Goal: Task Accomplishment & Management: Manage account settings

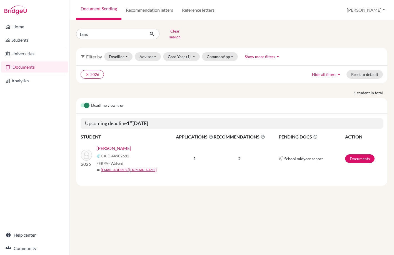
click at [107, 145] on link "Tans, Jacopo" at bounding box center [113, 148] width 35 height 7
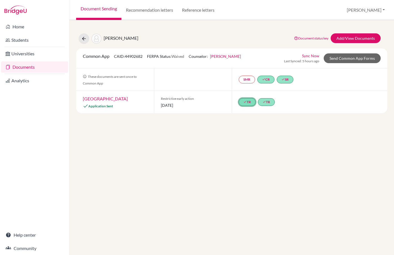
click at [242, 102] on link "done TR" at bounding box center [246, 102] width 17 height 8
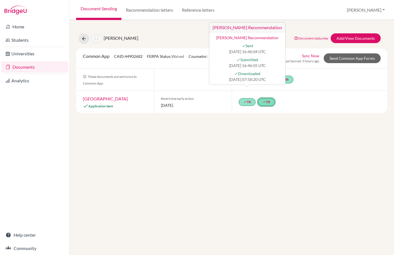
click at [269, 100] on link "done TR" at bounding box center [266, 102] width 17 height 8
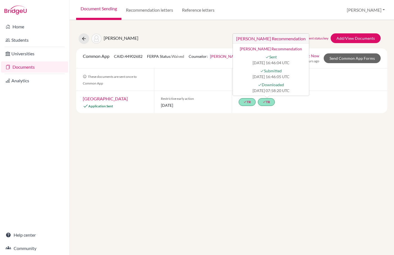
click at [296, 109] on div "done TR done TR Carlos Gane’s Recommendation Carlos Gane’s Recommendation done …" at bounding box center [309, 102] width 155 height 22
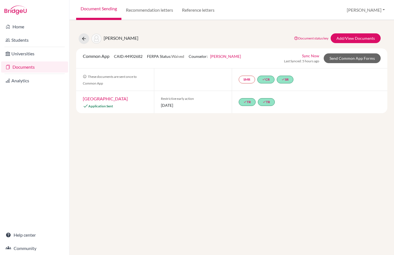
click at [104, 9] on link "Document Sending" at bounding box center [98, 10] width 45 height 20
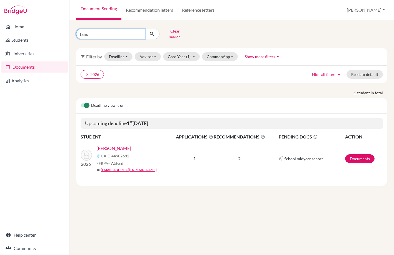
click at [141, 32] on input "tans" at bounding box center [110, 34] width 69 height 11
click at [138, 32] on input "tans" at bounding box center [110, 34] width 69 height 11
click at [172, 29] on button "Clear search" at bounding box center [174, 34] width 31 height 14
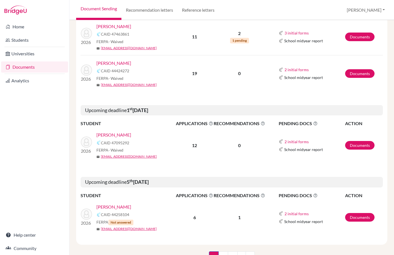
scroll to position [798, 0]
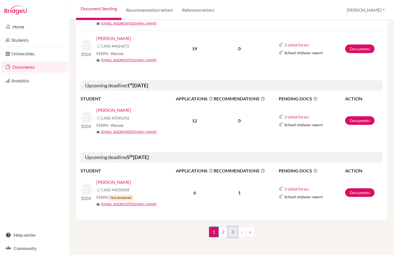
click at [228, 231] on link "3" at bounding box center [233, 231] width 10 height 11
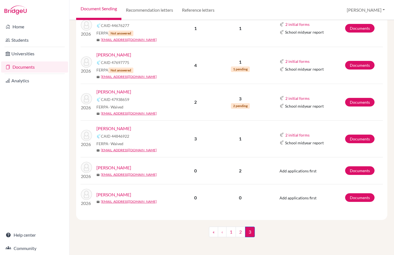
scroll to position [552, 0]
click at [360, 138] on link "Documents" at bounding box center [359, 138] width 29 height 9
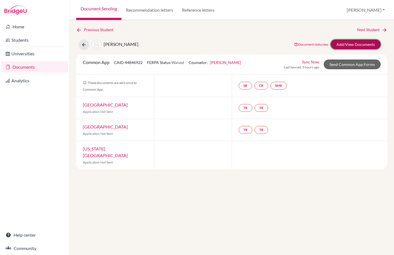
click at [353, 46] on link "Add/View Documents" at bounding box center [355, 44] width 50 height 10
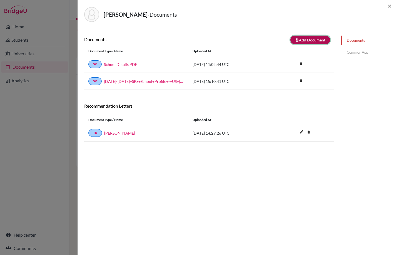
click at [319, 40] on button "note_add Add Document" at bounding box center [310, 40] width 40 height 9
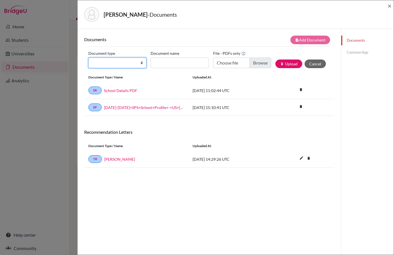
click at [144, 63] on select "Change explanation for Common App reports Counselor recommendation Internationa…" at bounding box center [117, 62] width 58 height 11
select select "5"
click at [88, 57] on select "Change explanation for Common App reports Counselor recommendation Internationa…" at bounding box center [117, 62] width 58 height 11
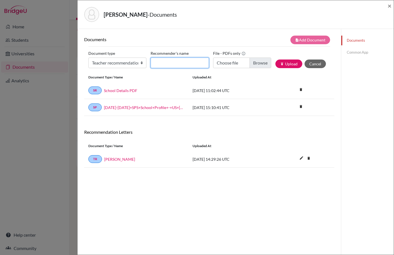
click at [170, 65] on input "Recommender's name" at bounding box center [179, 62] width 58 height 11
type input "Nicholas Troen"
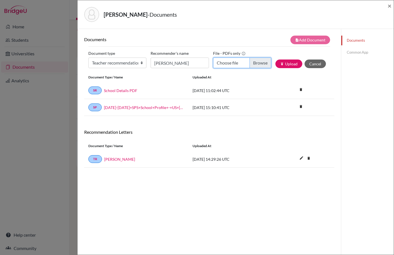
click at [260, 65] on input "Choose file" at bounding box center [242, 62] width 58 height 11
type input "C:\fakepath\Letter of Recommendation Max Walton 2025.pdf"
click at [284, 65] on button "publish Upload" at bounding box center [288, 63] width 27 height 9
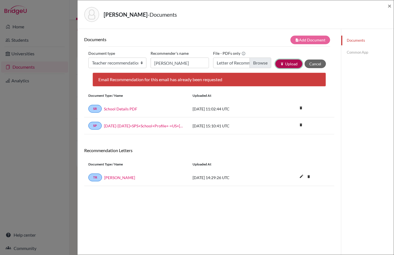
click at [287, 63] on button "publish Upload" at bounding box center [288, 63] width 27 height 9
click at [190, 62] on input "Nicholas Troen" at bounding box center [179, 62] width 58 height 11
type input "N Troen"
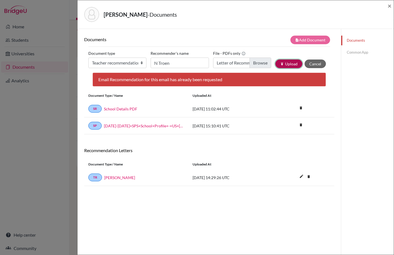
click at [292, 64] on button "publish Upload" at bounding box center [288, 63] width 27 height 9
click at [131, 66] on select "Change explanation for Common App reports Counselor recommendation Internationa…" at bounding box center [117, 62] width 58 height 11
click at [88, 57] on select "Change explanation for Common App reports Counselor recommendation Internationa…" at bounding box center [117, 62] width 58 height 11
click at [137, 62] on select "Change explanation for Common App reports Counselor recommendation Internationa…" at bounding box center [117, 62] width 58 height 11
click at [341, 49] on link "Common App" at bounding box center [367, 52] width 52 height 10
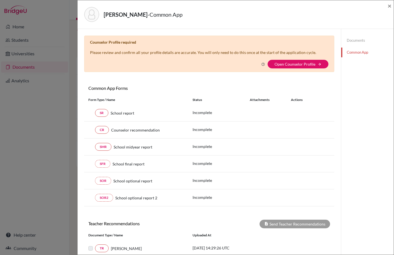
click at [359, 39] on link "Documents" at bounding box center [367, 41] width 52 height 10
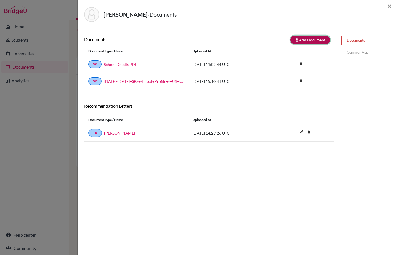
click at [312, 36] on button "note_add Add Document" at bounding box center [310, 40] width 40 height 9
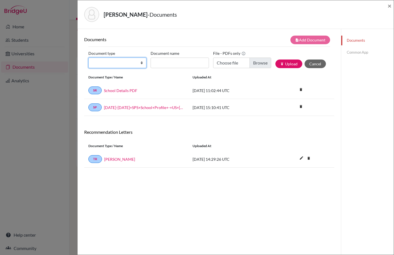
click at [137, 61] on select "Change explanation for Common App reports Counselor recommendation Internationa…" at bounding box center [117, 62] width 58 height 11
select select "5"
click at [88, 57] on select "Change explanation for Common App reports Counselor recommendation Internationa…" at bounding box center [117, 62] width 58 height 11
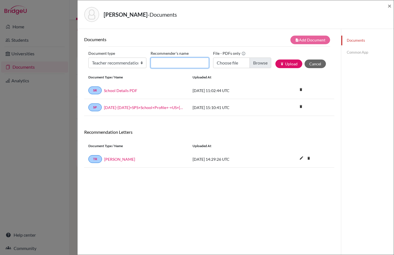
click at [171, 66] on input "Recommender's name" at bounding box center [179, 62] width 58 height 11
click at [174, 63] on input "Recommender's name" at bounding box center [179, 62] width 58 height 11
type input "T"
type input "Troen"
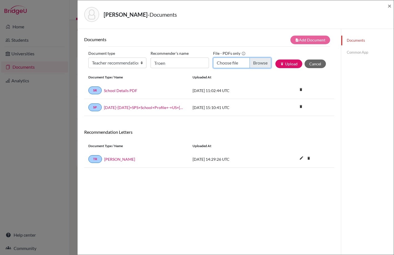
click at [259, 59] on input "Choose file" at bounding box center [242, 62] width 58 height 11
type input "C:\fakepath\Letter of Recommendation [PERSON_NAME] 2025.pdf"
click at [288, 64] on button "publish Upload" at bounding box center [288, 63] width 27 height 9
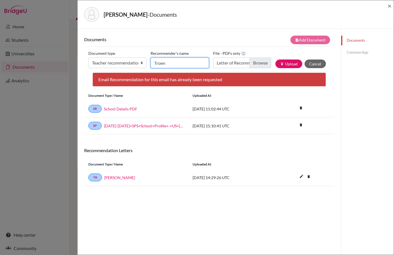
click at [190, 62] on input "Troen" at bounding box center [179, 62] width 58 height 11
click at [363, 52] on link "Common App" at bounding box center [367, 52] width 52 height 10
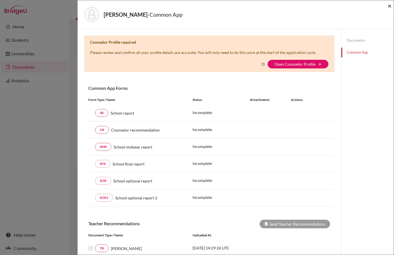
click at [389, 5] on span "×" at bounding box center [389, 6] width 4 height 8
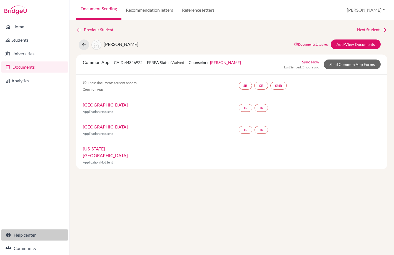
click at [25, 233] on link "Help center" at bounding box center [34, 234] width 67 height 11
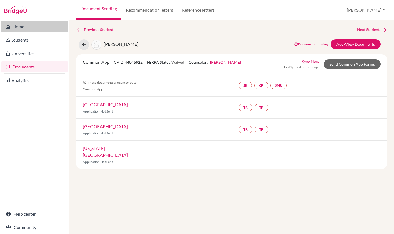
click at [9, 23] on link "Home" at bounding box center [34, 26] width 67 height 11
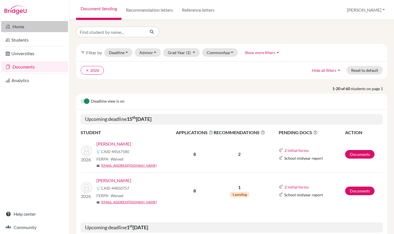
click at [40, 27] on link "Home" at bounding box center [34, 26] width 67 height 11
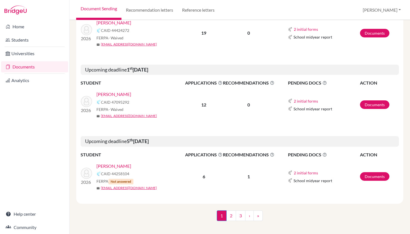
scroll to position [810, 0]
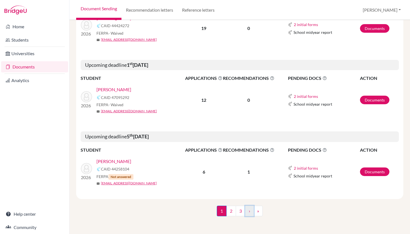
click at [245, 212] on link "›" at bounding box center [249, 211] width 9 height 11
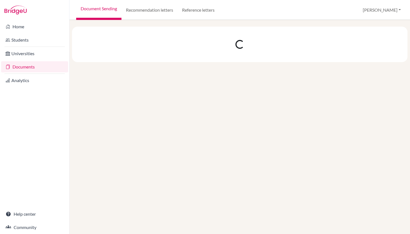
scroll to position [0, 0]
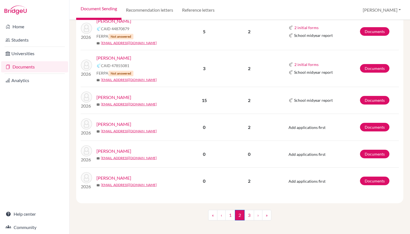
scroll to position [544, 0]
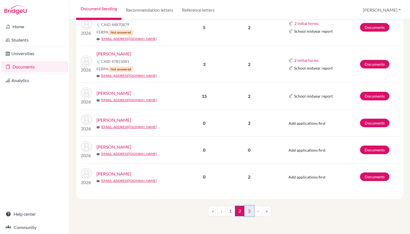
click at [245, 209] on link "3" at bounding box center [249, 211] width 10 height 11
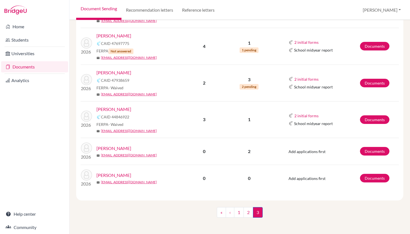
scroll to position [563, 0]
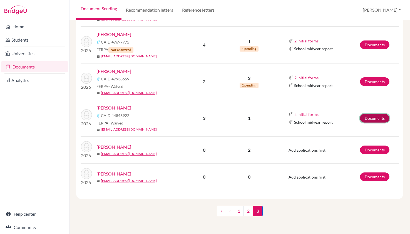
click at [368, 117] on link "Documents" at bounding box center [374, 118] width 29 height 9
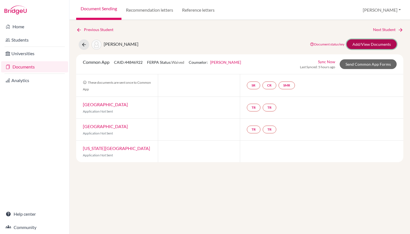
click at [385, 42] on link "Add/View Documents" at bounding box center [371, 44] width 50 height 10
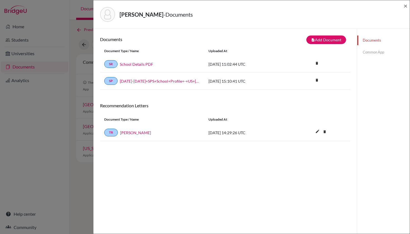
click at [271, 154] on div "Documents note_add Add Document Document type Change explanation for Common App…" at bounding box center [225, 146] width 250 height 221
click at [336, 40] on button "note_add Add Document" at bounding box center [326, 40] width 40 height 9
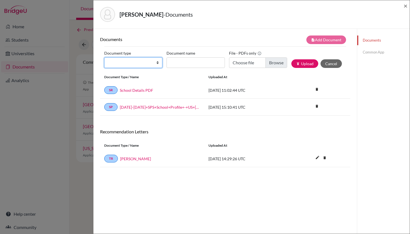
click at [150, 62] on select "Change explanation for Common App reports Counselor recommendation Internationa…" at bounding box center [133, 62] width 58 height 11
select select "5"
click at [104, 57] on select "Change explanation for Common App reports Counselor recommendation Internationa…" at bounding box center [133, 62] width 58 height 11
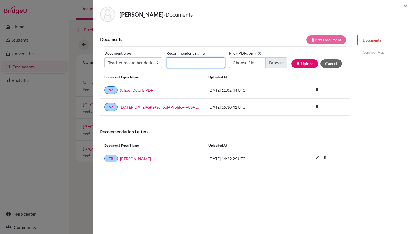
click at [201, 65] on input "Recommender's name" at bounding box center [195, 62] width 58 height 11
type input "x"
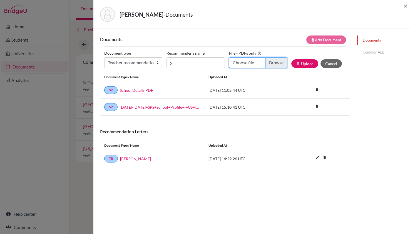
click at [272, 63] on input "Choose file" at bounding box center [258, 62] width 58 height 11
type input "C:\fakepath\Letter of Recommendation Max Walton 2025.pdf"
click at [299, 65] on button "publish Upload" at bounding box center [304, 63] width 27 height 9
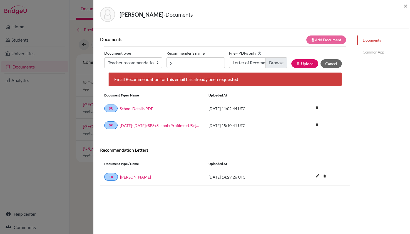
click at [272, 84] on div "Email Recommendation for this email has already been requested" at bounding box center [224, 79] width 233 height 14
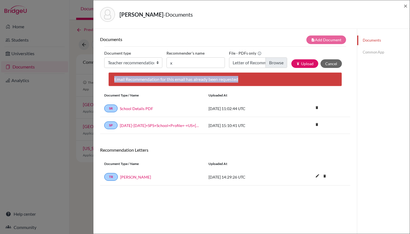
drag, startPoint x: 247, startPoint y: 79, endPoint x: 111, endPoint y: 79, distance: 136.6
click at [111, 79] on div "Email Recommendation for this email has already been requested" at bounding box center [224, 79] width 233 height 14
copy div "Email Recommendation for this email has already been requested"
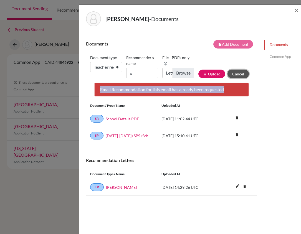
click at [234, 75] on button "Cancel" at bounding box center [238, 74] width 21 height 9
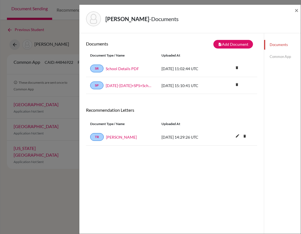
click at [273, 56] on link "Common App" at bounding box center [282, 57] width 37 height 10
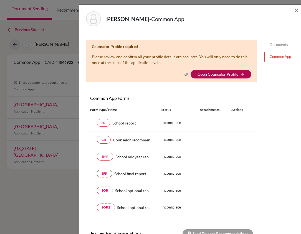
click at [216, 73] on link "Open Counselor Profile" at bounding box center [218, 74] width 41 height 5
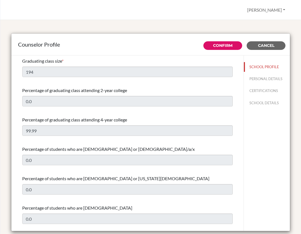
select select "1"
select select "351500"
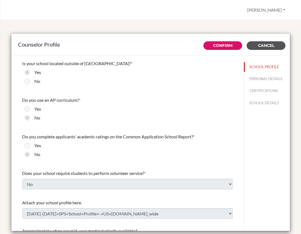
scroll to position [491, 0]
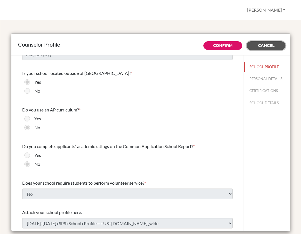
click at [262, 43] on span "Cancel" at bounding box center [266, 45] width 16 height 5
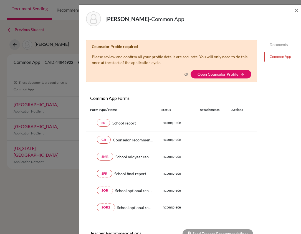
click at [295, 11] on div "[PERSON_NAME] - Common App ×" at bounding box center [190, 19] width 217 height 24
click at [297, 12] on span "×" at bounding box center [297, 10] width 4 height 8
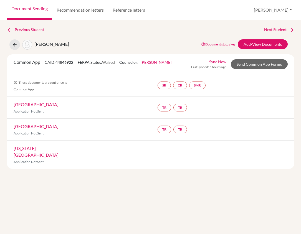
click at [39, 11] on link "Document Sending" at bounding box center [29, 10] width 45 height 20
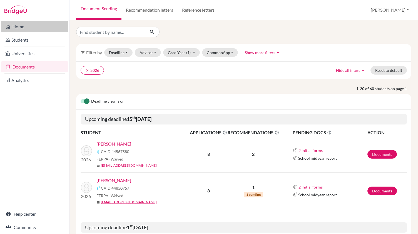
click at [25, 29] on link "Home" at bounding box center [34, 26] width 67 height 11
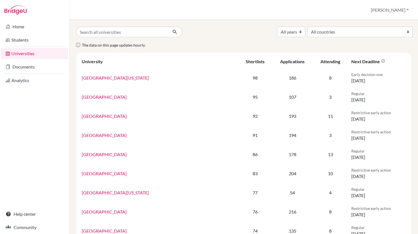
click at [31, 67] on link "Documents" at bounding box center [34, 66] width 67 height 11
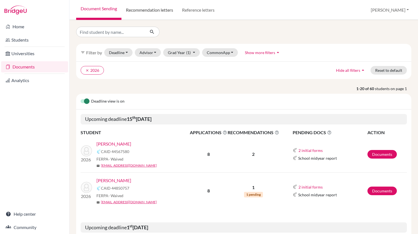
click at [154, 11] on link "Recommendation letters" at bounding box center [149, 10] width 56 height 20
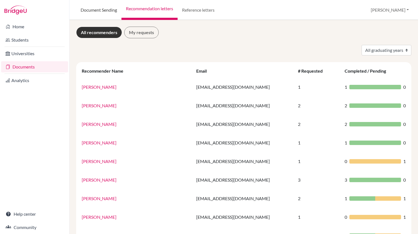
click at [102, 9] on link "Document Sending" at bounding box center [98, 10] width 45 height 20
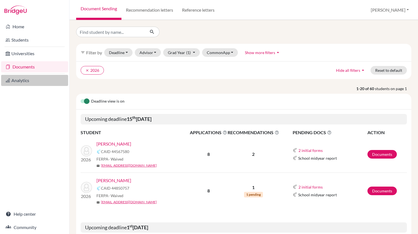
click at [25, 84] on link "Analytics" at bounding box center [34, 80] width 67 height 11
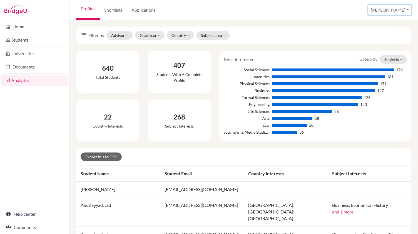
click at [399, 9] on button "[PERSON_NAME]" at bounding box center [389, 10] width 43 height 11
click at [385, 32] on link "School Settings" at bounding box center [363, 31] width 44 height 9
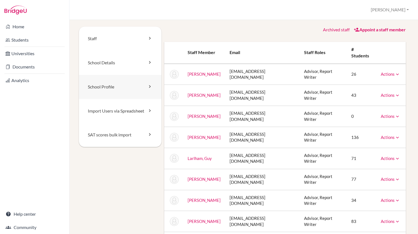
click at [103, 88] on link "School Profile" at bounding box center [120, 87] width 82 height 24
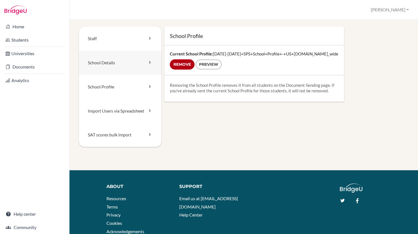
click at [114, 57] on link "School Details" at bounding box center [120, 63] width 82 height 24
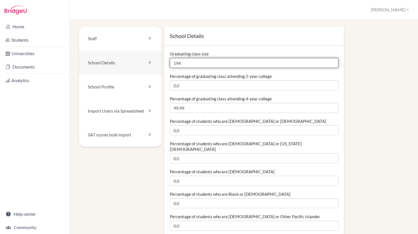
drag, startPoint x: 169, startPoint y: 66, endPoint x: 158, endPoint y: 63, distance: 11.4
type input "214"
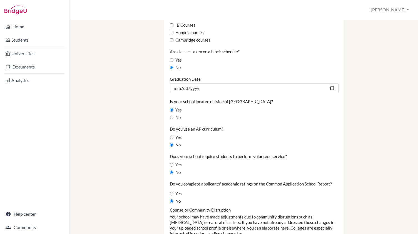
scroll to position [389, 0]
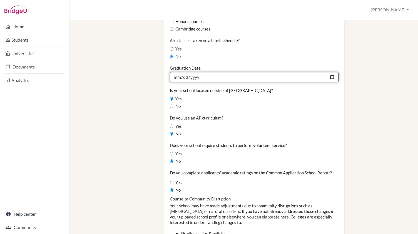
click at [204, 74] on input "2025-07-03" at bounding box center [254, 77] width 169 height 10
click at [199, 72] on input "2025-07-02" at bounding box center [254, 77] width 169 height 10
type input "2026-07-02"
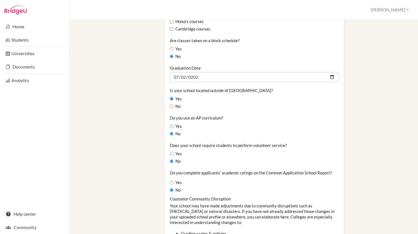
click at [223, 115] on div "Do you use an AP curriculum? Yes No" at bounding box center [254, 126] width 169 height 22
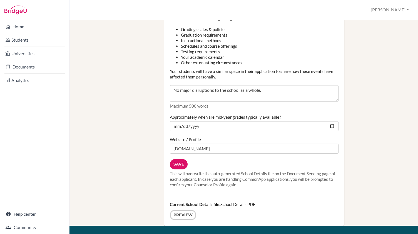
scroll to position [611, 0]
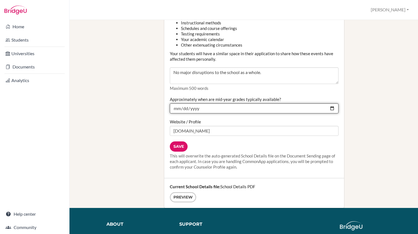
click at [199, 104] on input "2025-02-15" at bounding box center [254, 109] width 169 height 10
click at [196, 104] on input "2025-02-15" at bounding box center [254, 109] width 169 height 10
type input "2026-02-15"
drag, startPoint x: 217, startPoint y: 106, endPoint x: 217, endPoint y: 111, distance: 5.3
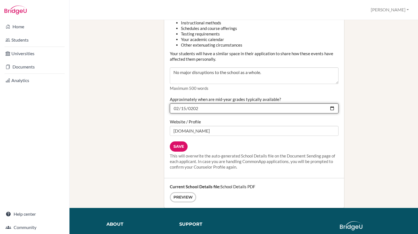
click at [181, 104] on input "2026-02-15" at bounding box center [254, 109] width 169 height 10
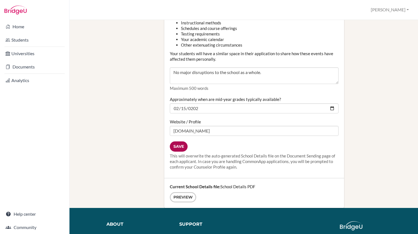
click at [180, 142] on input "Save" at bounding box center [179, 147] width 18 height 10
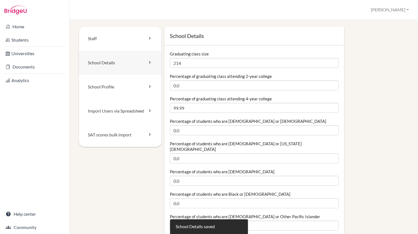
click at [104, 63] on link "School Details" at bounding box center [120, 63] width 82 height 24
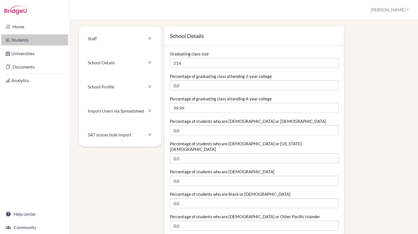
click at [24, 39] on link "Students" at bounding box center [34, 39] width 67 height 11
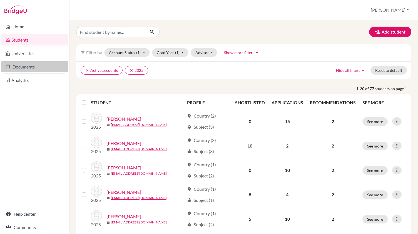
click at [55, 66] on link "Documents" at bounding box center [34, 66] width 67 height 11
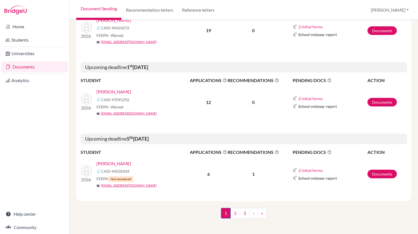
scroll to position [810, 0]
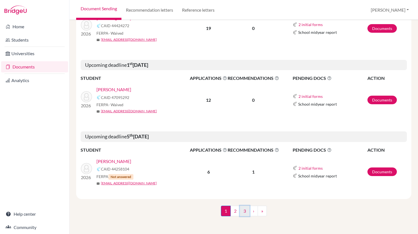
click at [240, 214] on link "3" at bounding box center [245, 211] width 10 height 11
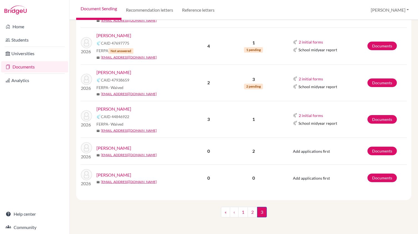
scroll to position [563, 0]
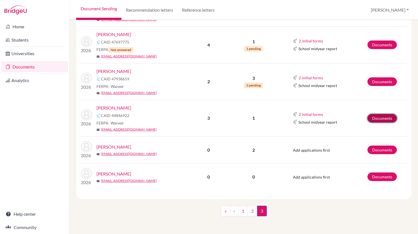
click at [389, 117] on link "Documents" at bounding box center [381, 118] width 29 height 9
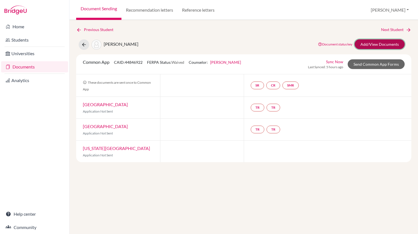
click at [367, 44] on link "Add/View Documents" at bounding box center [379, 44] width 50 height 10
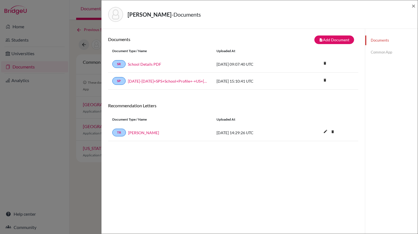
click at [377, 48] on link "Common App" at bounding box center [391, 52] width 52 height 10
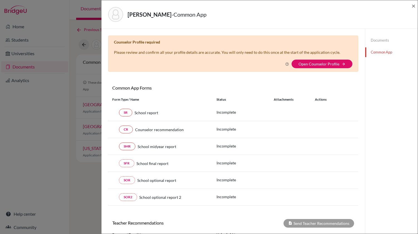
click at [377, 53] on link "Common App" at bounding box center [391, 52] width 52 height 10
click at [333, 62] on link "Open Counselor Profile" at bounding box center [318, 64] width 41 height 5
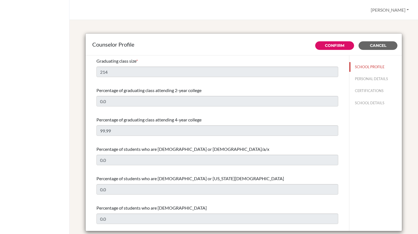
select select "1"
select select "351500"
click at [361, 83] on button "PERSONAL DETAILS" at bounding box center [375, 79] width 52 height 10
type input "Guy"
type input "Larlham"
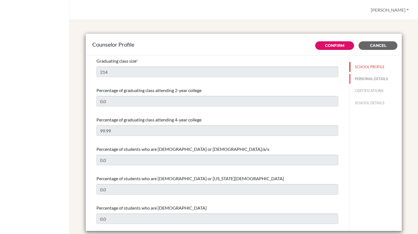
type input "Advisor"
type input "44.208-748-92"
type input "[EMAIL_ADDRESS][DOMAIN_NAME]"
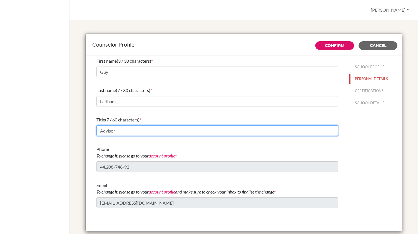
drag, startPoint x: 119, startPoint y: 135, endPoint x: 83, endPoint y: 131, distance: 36.0
click at [85, 131] on div "Counselor Profile Confirm Cancel First name (3 / 30 characters) * Guy Last name…" at bounding box center [243, 132] width 317 height 198
type input "US Counsellor"
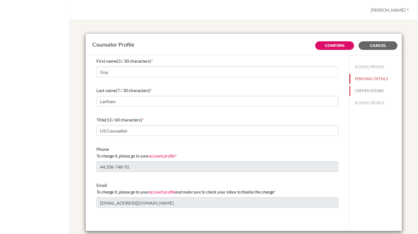
click at [371, 89] on button "CERTIFICATIONS" at bounding box center [375, 91] width 52 height 10
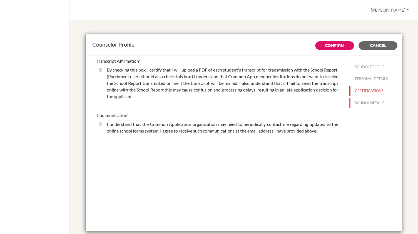
click at [368, 107] on button "SCHOOL DETAILS" at bounding box center [375, 103] width 52 height 10
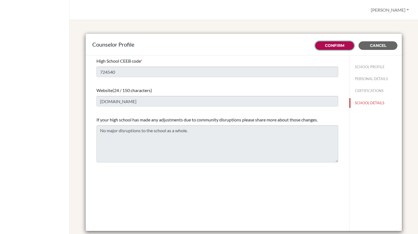
click at [327, 44] on link "Confirm" at bounding box center [334, 45] width 19 height 5
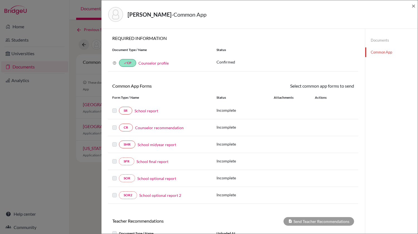
click at [381, 39] on link "Documents" at bounding box center [391, 41] width 52 height 10
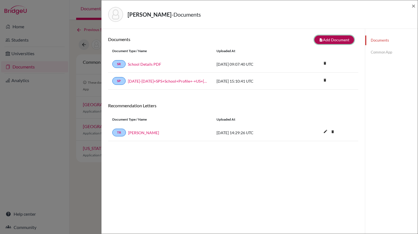
click at [338, 37] on button "note_add Add Document" at bounding box center [334, 40] width 40 height 9
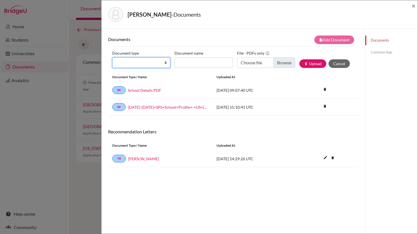
click at [164, 61] on select "Change explanation for Common App reports Counselor recommendation Internationa…" at bounding box center [141, 62] width 58 height 11
select select "5"
click at [112, 57] on select "Change explanation for Common App reports Counselor recommendation Internationa…" at bounding box center [141, 62] width 58 height 11
click at [197, 69] on div "Document type Change explanation for Common App reports Counselor recommendatio…" at bounding box center [233, 61] width 242 height 24
click at [200, 65] on input "Recommender's name" at bounding box center [203, 62] width 58 height 11
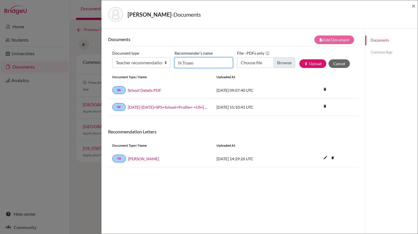
type input "N Troen"
click at [275, 63] on input "Choose file" at bounding box center [266, 62] width 58 height 11
type input "C:\fakepath\Letter of Recommendation [PERSON_NAME] 2025.pdf"
click at [299, 63] on button "publish Upload" at bounding box center [312, 63] width 27 height 9
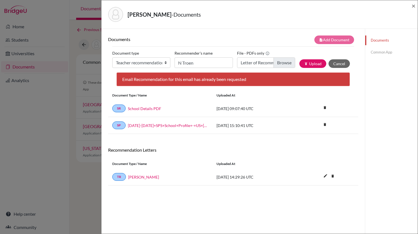
click at [301, 95] on div at bounding box center [316, 95] width 42 height 5
